Goal: Obtain resource: Download file/media

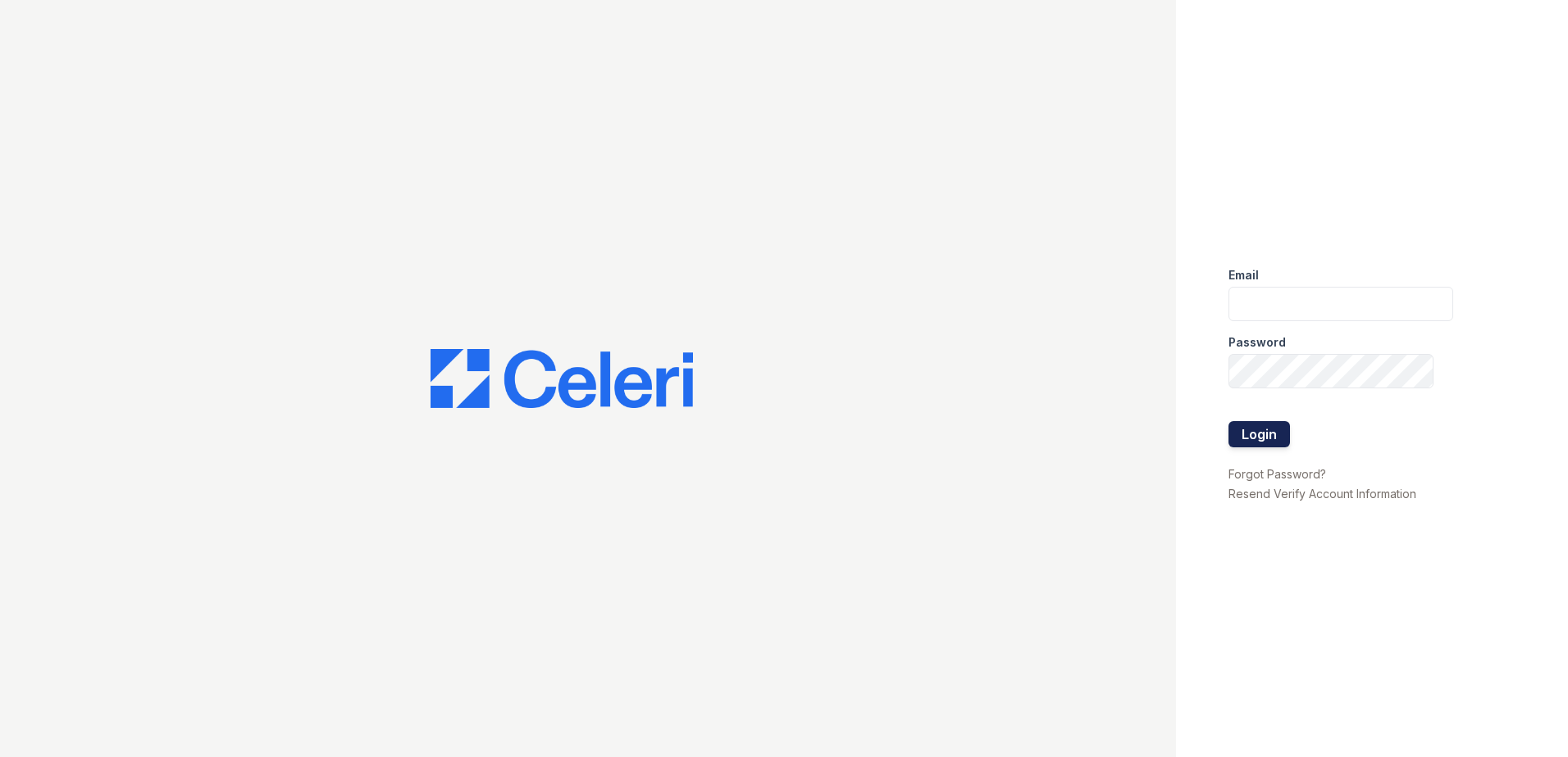
type input "summer.clark@trinity-pm.com"
click at [1285, 436] on button "Login" at bounding box center [1258, 435] width 61 height 27
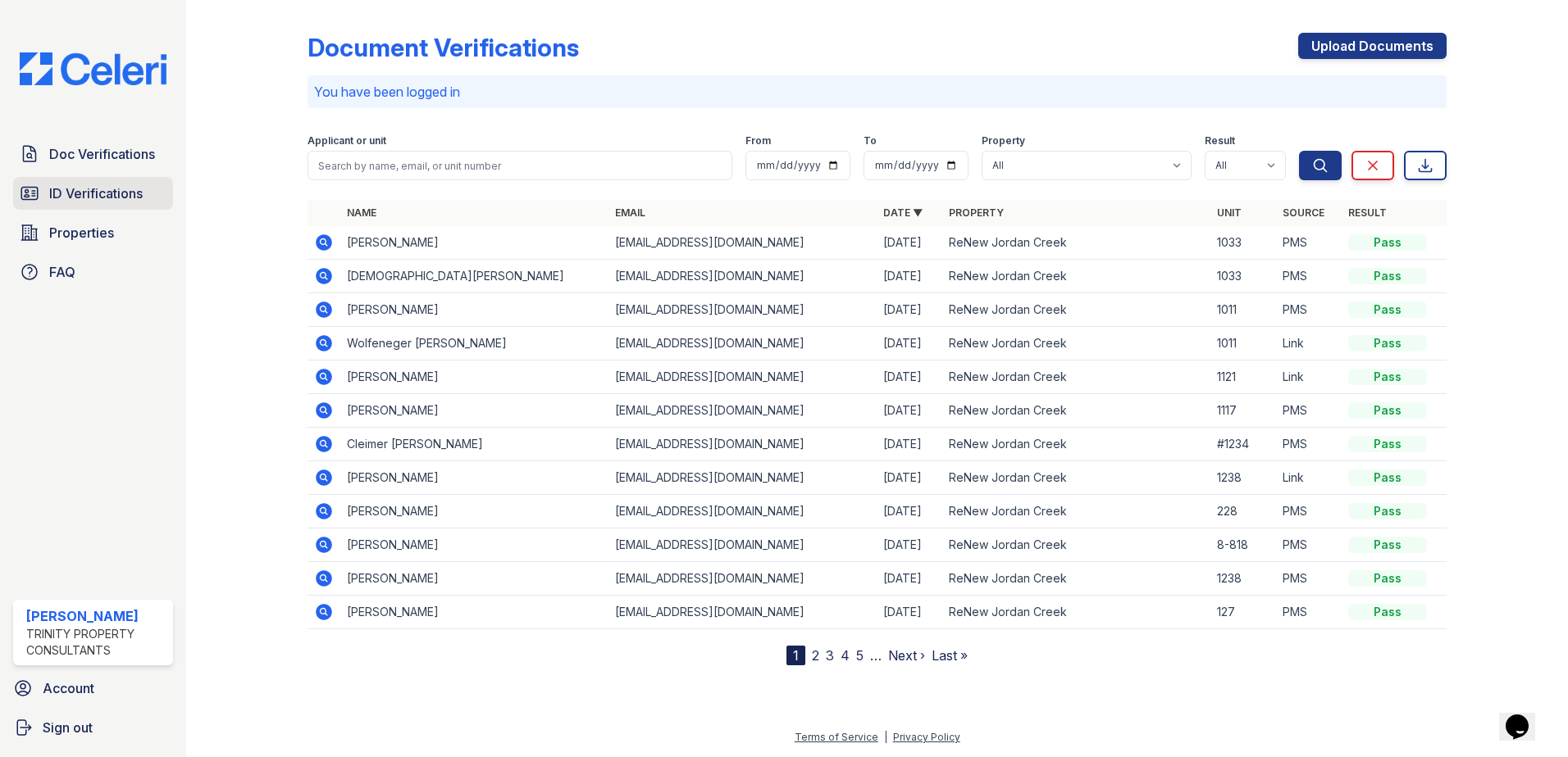
click at [126, 192] on span "ID Verifications" at bounding box center [97, 193] width 94 height 19
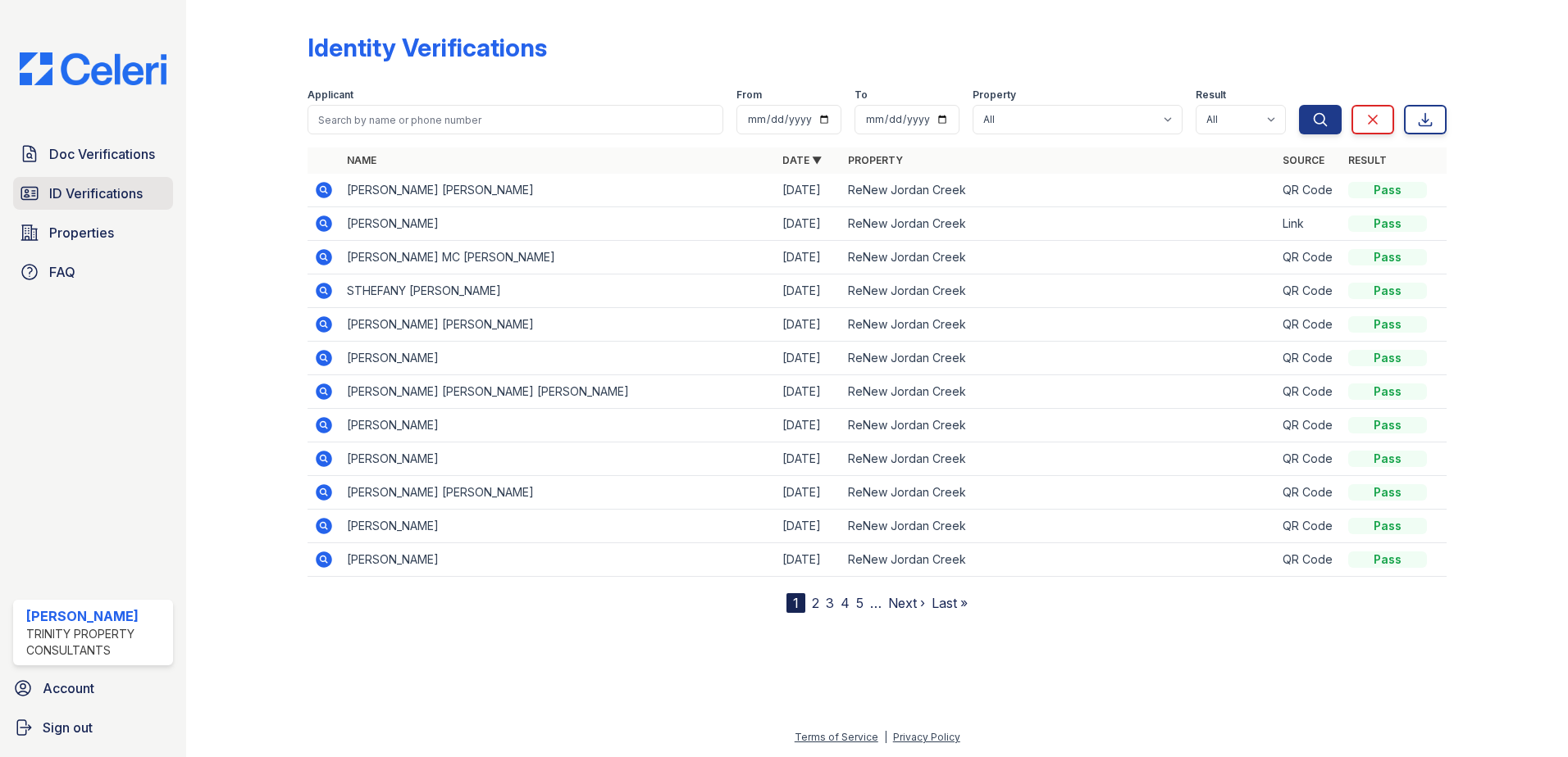
click at [110, 192] on span "ID Verifications" at bounding box center [97, 193] width 94 height 19
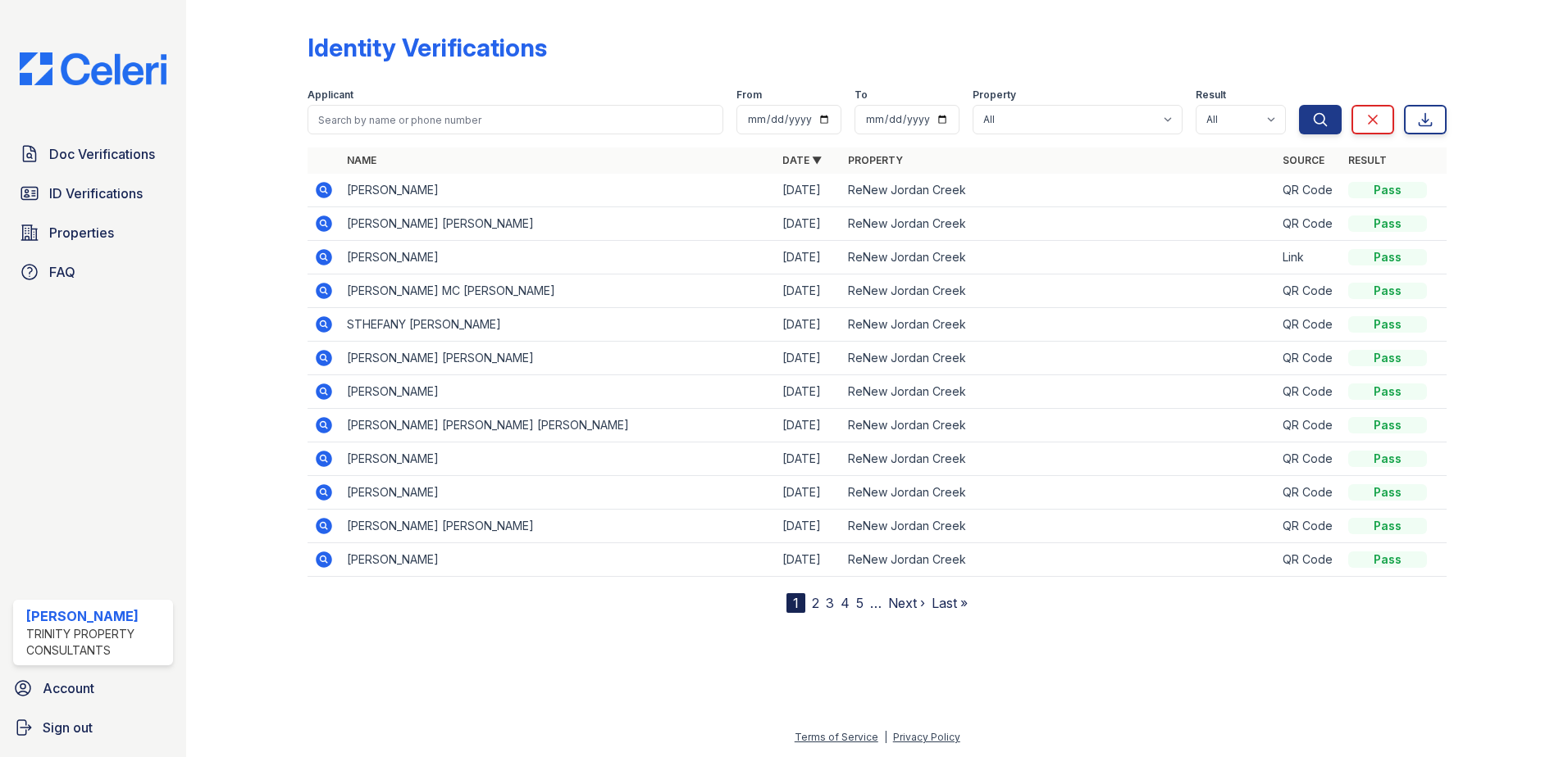
click at [322, 189] on icon at bounding box center [322, 189] width 4 height 4
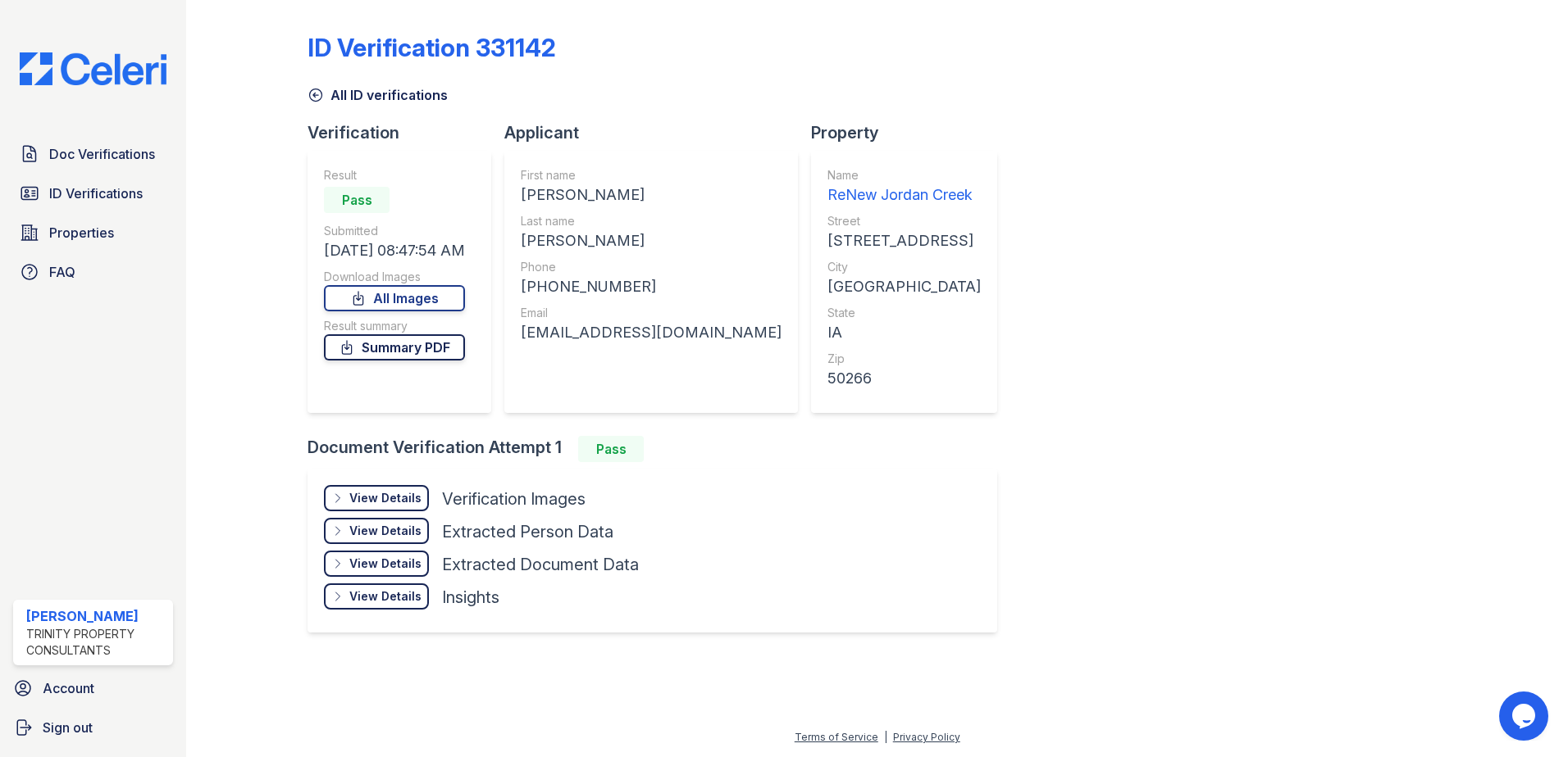
click at [410, 344] on link "Summary PDF" at bounding box center [394, 348] width 141 height 27
